Goal: Task Accomplishment & Management: Manage account settings

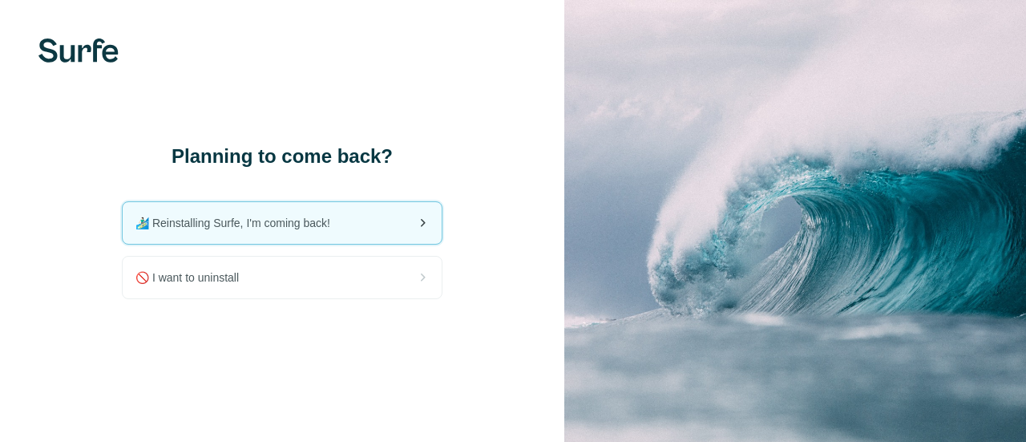
click at [292, 219] on span "🏄🏻‍♂️ Reinstalling Surfe, I'm coming back!" at bounding box center [240, 223] width 208 height 16
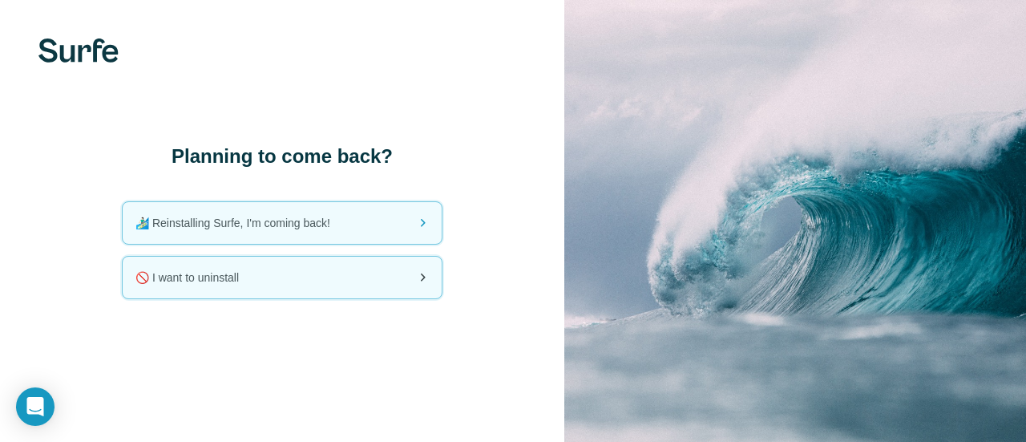
click at [280, 272] on div "🚫 I want to uninstall" at bounding box center [282, 278] width 319 height 42
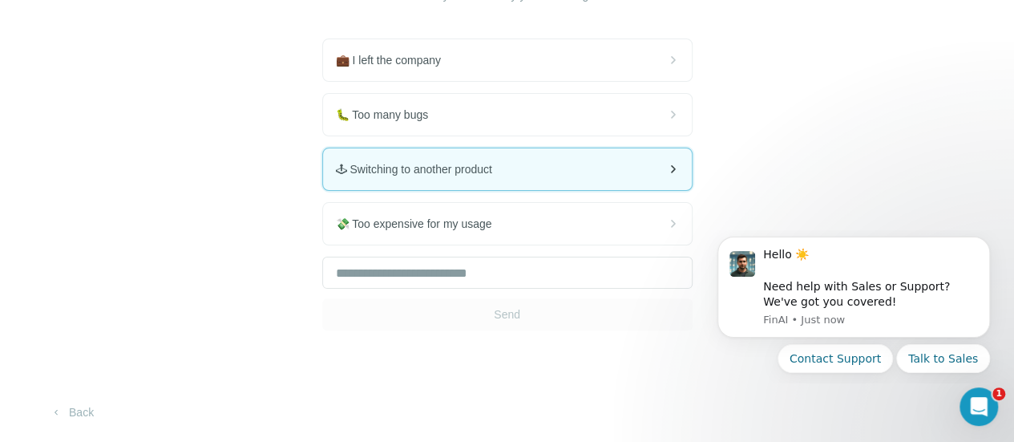
click at [336, 174] on span "🕹 Switching to another product" at bounding box center [420, 169] width 169 height 16
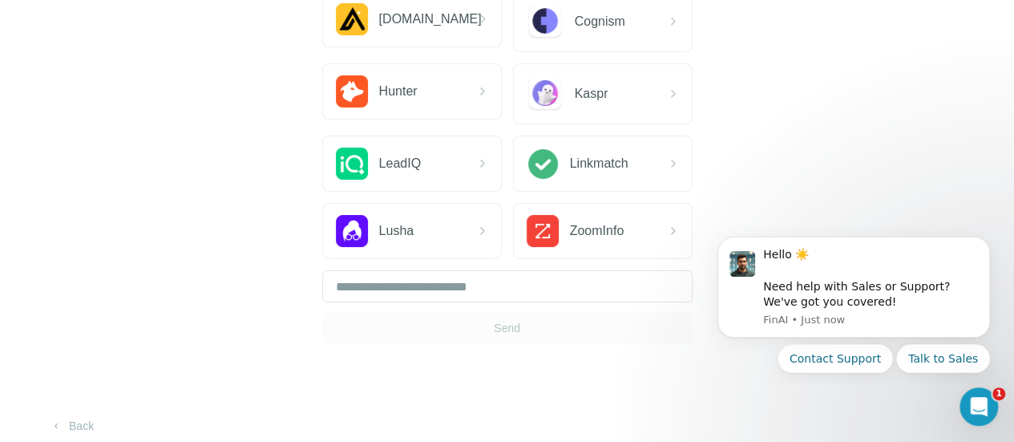
scroll to position [241, 0]
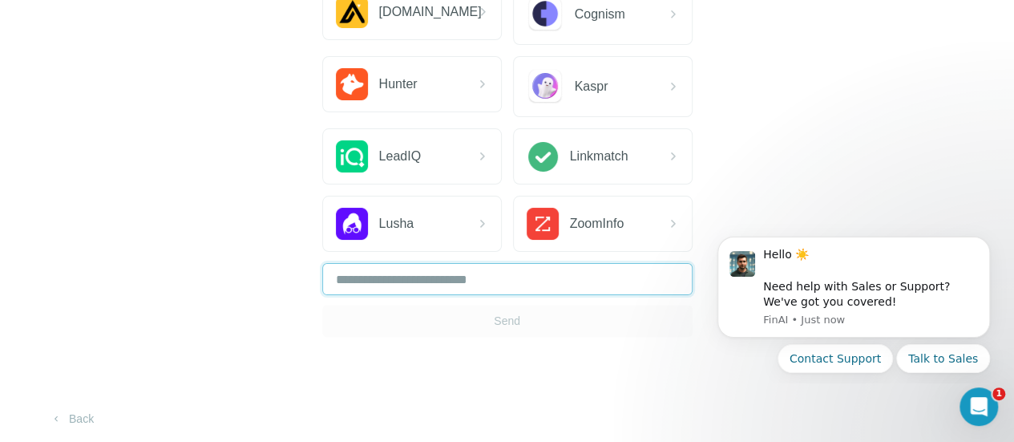
click at [322, 285] on input "text" at bounding box center [507, 279] width 370 height 32
click at [52, 420] on icon "button" at bounding box center [56, 418] width 13 height 13
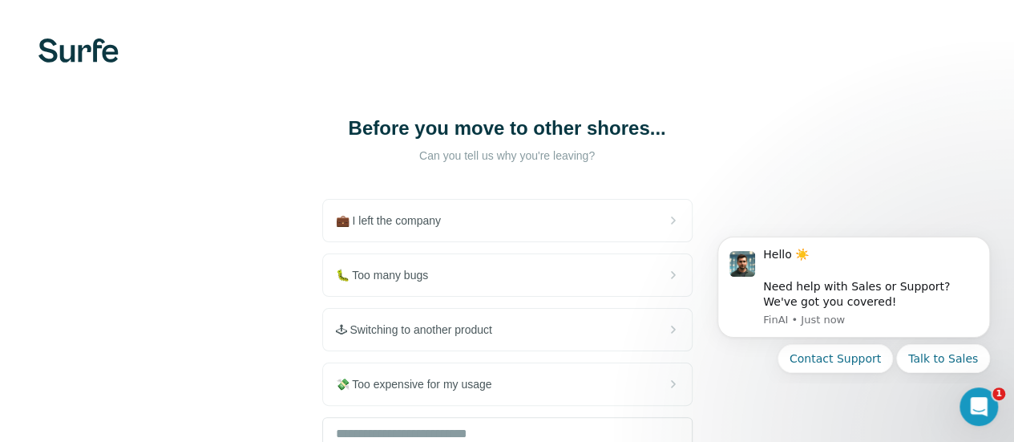
click at [322, 243] on div "💼 I left the company 🐛 Too many bugs 🕹 Switching to another product 💸 Too expen…" at bounding box center [507, 345] width 370 height 292
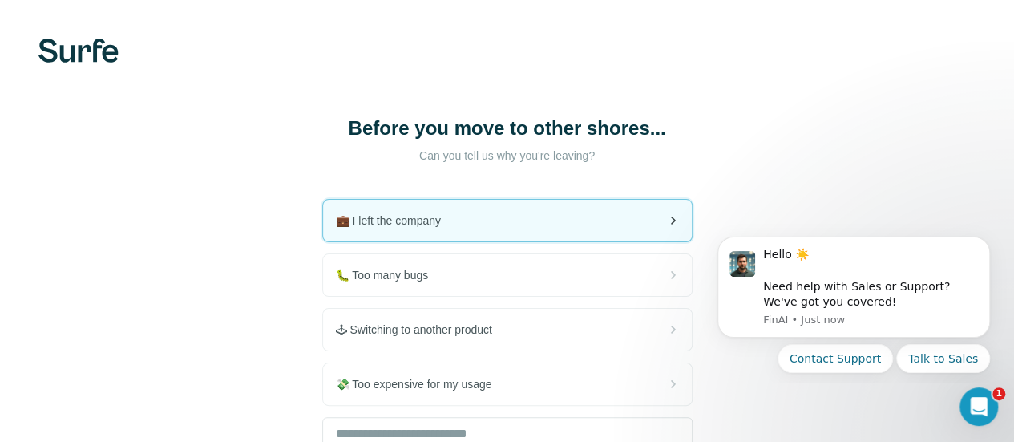
click at [323, 236] on div "💼 I left the company" at bounding box center [507, 221] width 369 height 42
